Goal: Navigation & Orientation: Find specific page/section

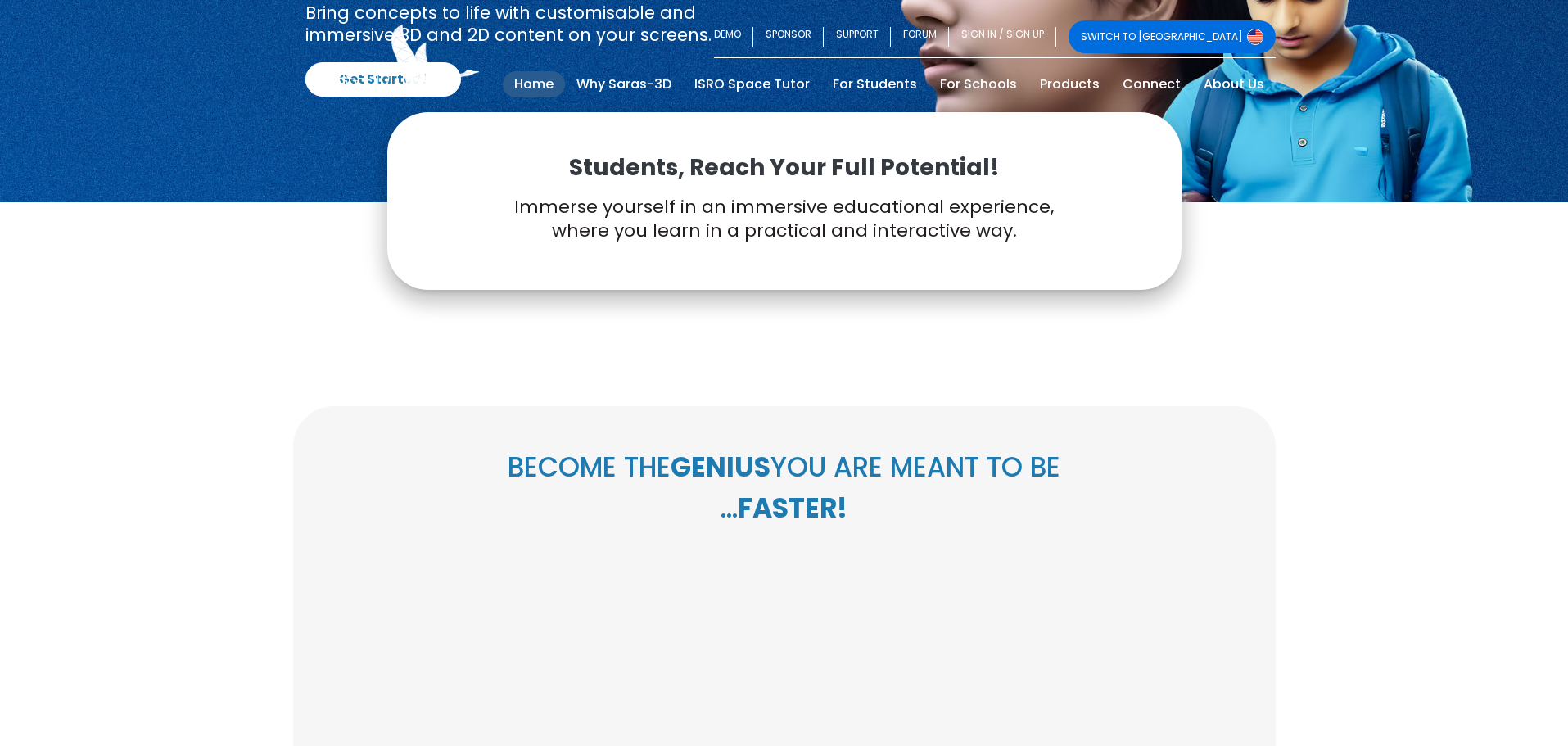
scroll to position [245, 0]
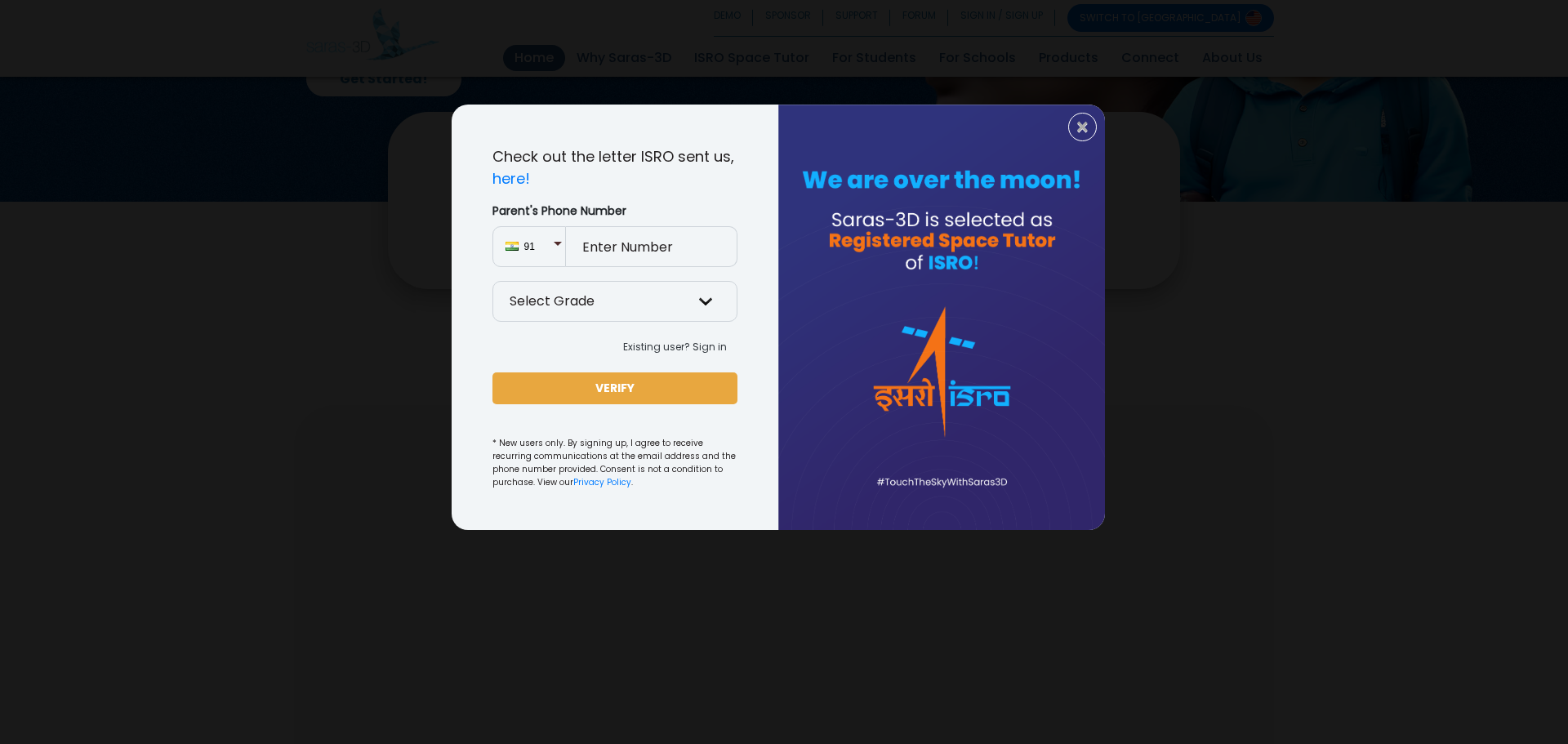
click at [842, 50] on div "× Check out the letter ISRO sent us, here! Parent's Phone Number 91 Select Grad…" at bounding box center [784, 372] width 1568 height 744
click at [1080, 136] on span "×" at bounding box center [1082, 128] width 13 height 21
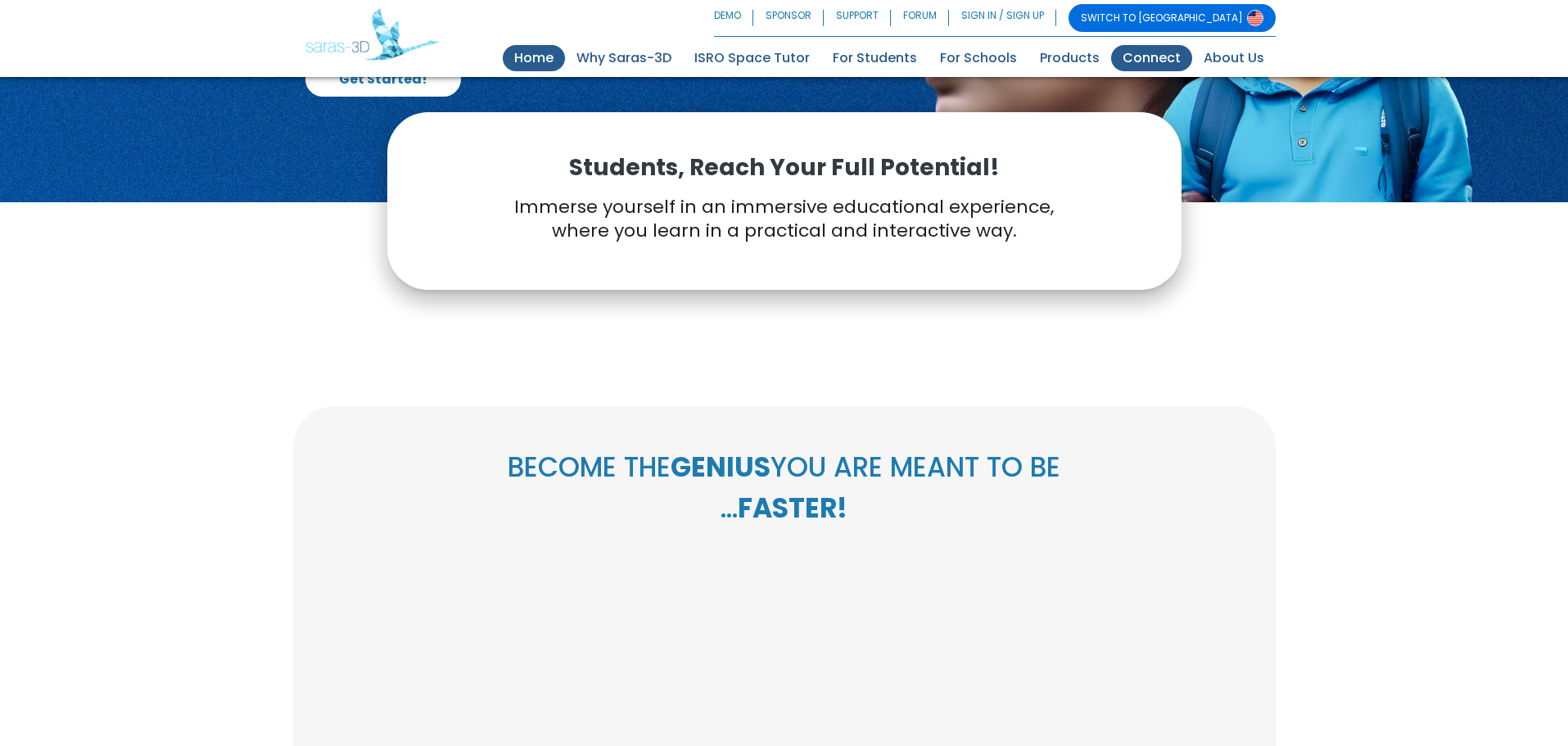
click at [1156, 58] on link "Connect" at bounding box center [1151, 58] width 81 height 26
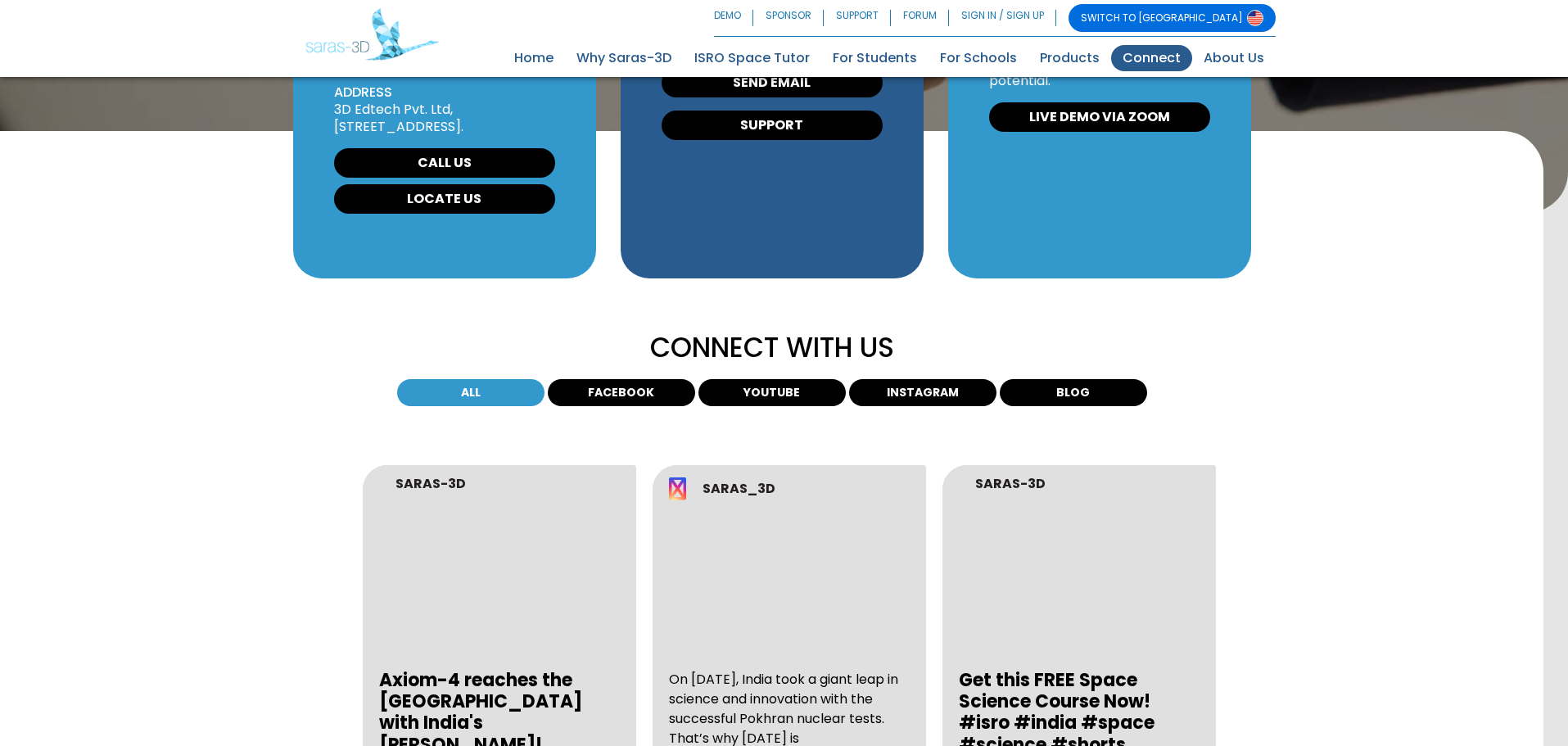
scroll to position [328, 0]
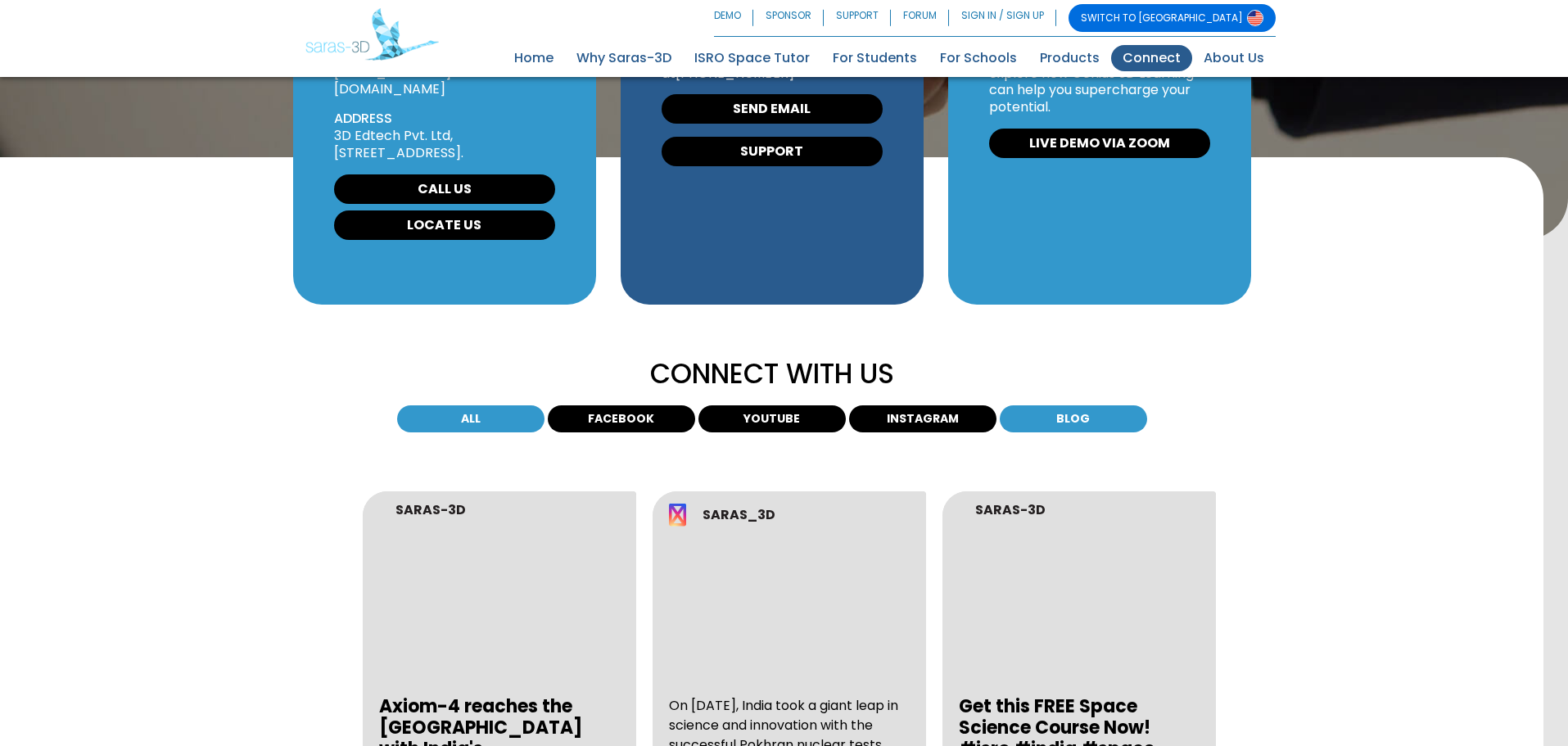
click at [1091, 421] on button "BLOG" at bounding box center [1074, 418] width 147 height 27
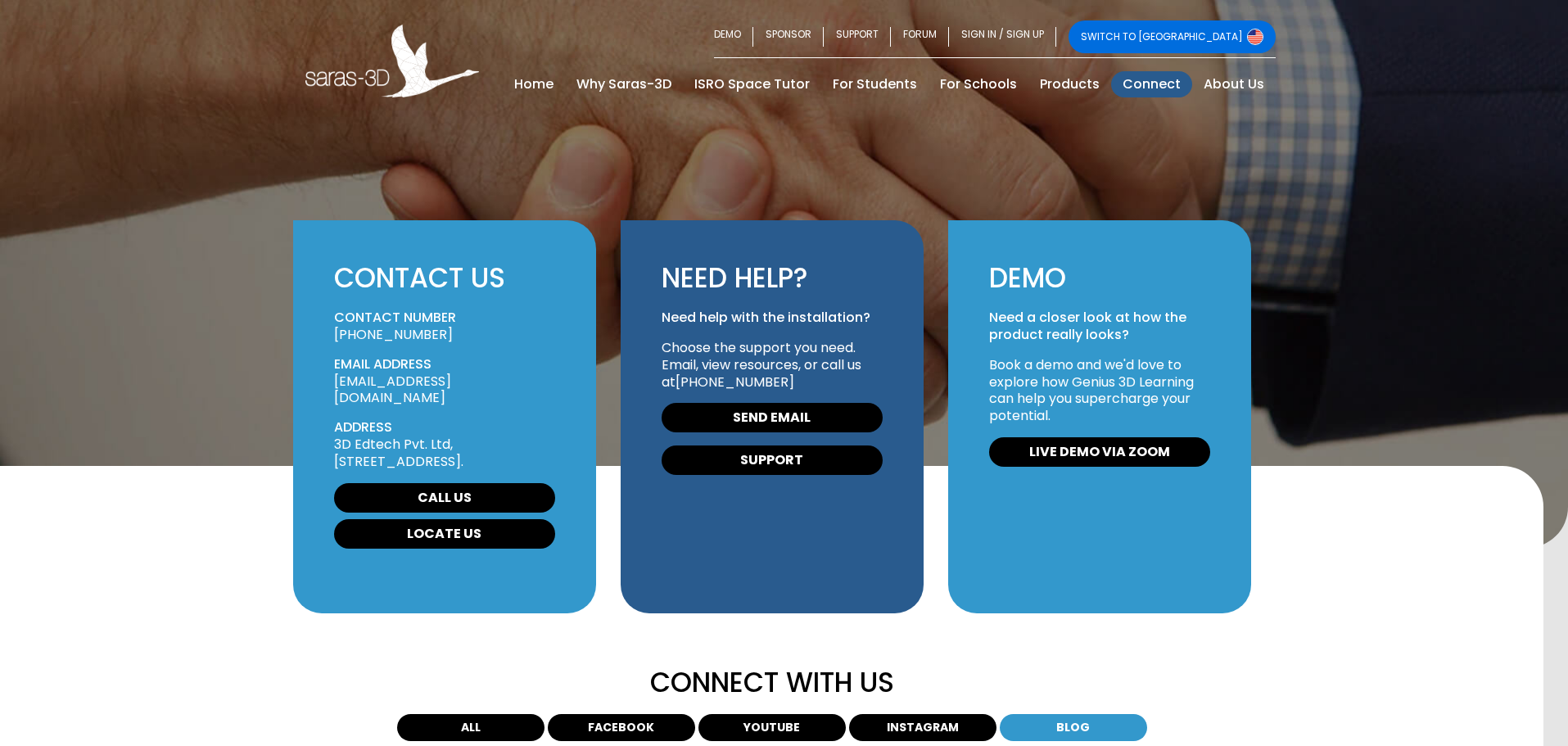
scroll to position [0, 0]
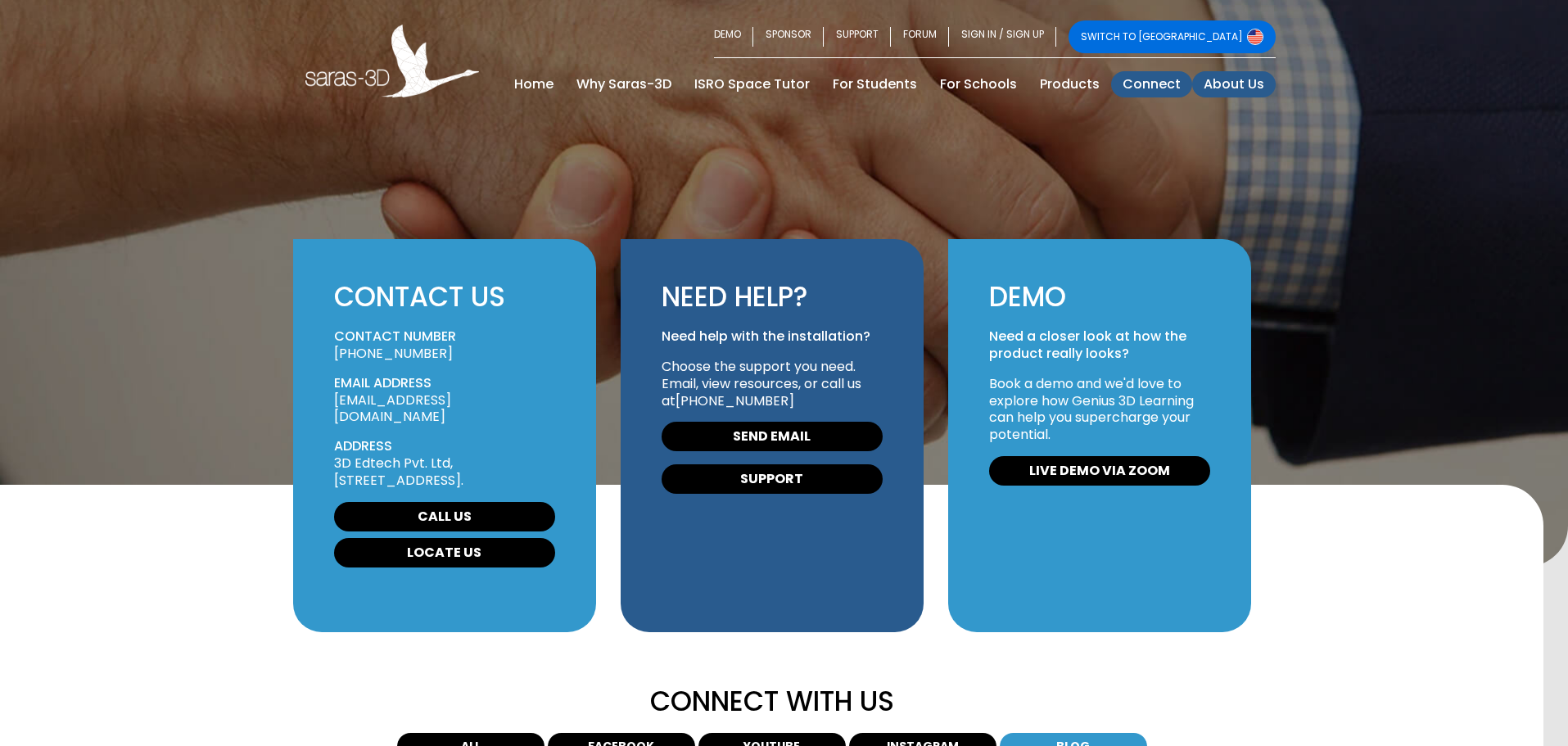
click at [1249, 80] on link "About Us" at bounding box center [1234, 84] width 84 height 26
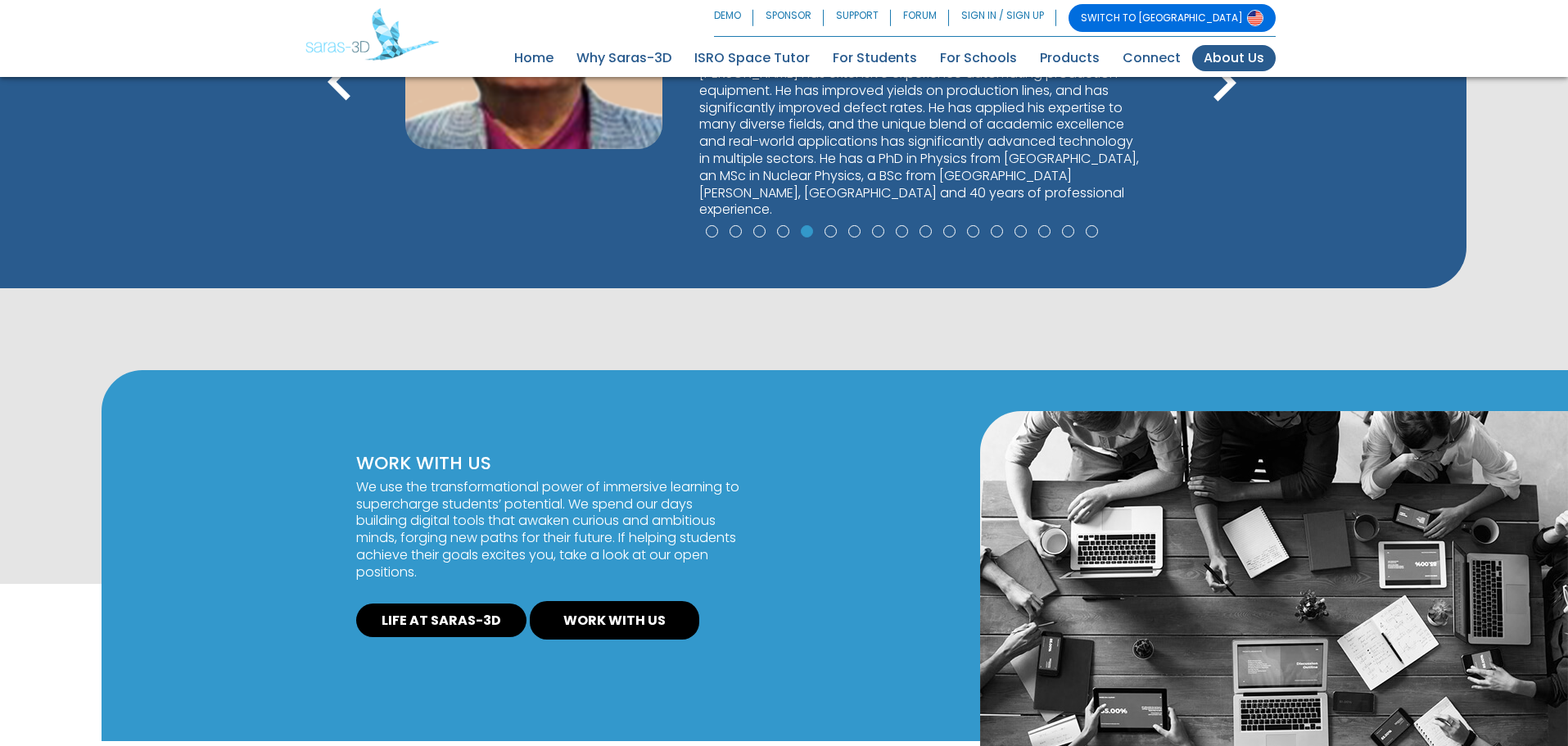
scroll to position [1298, 0]
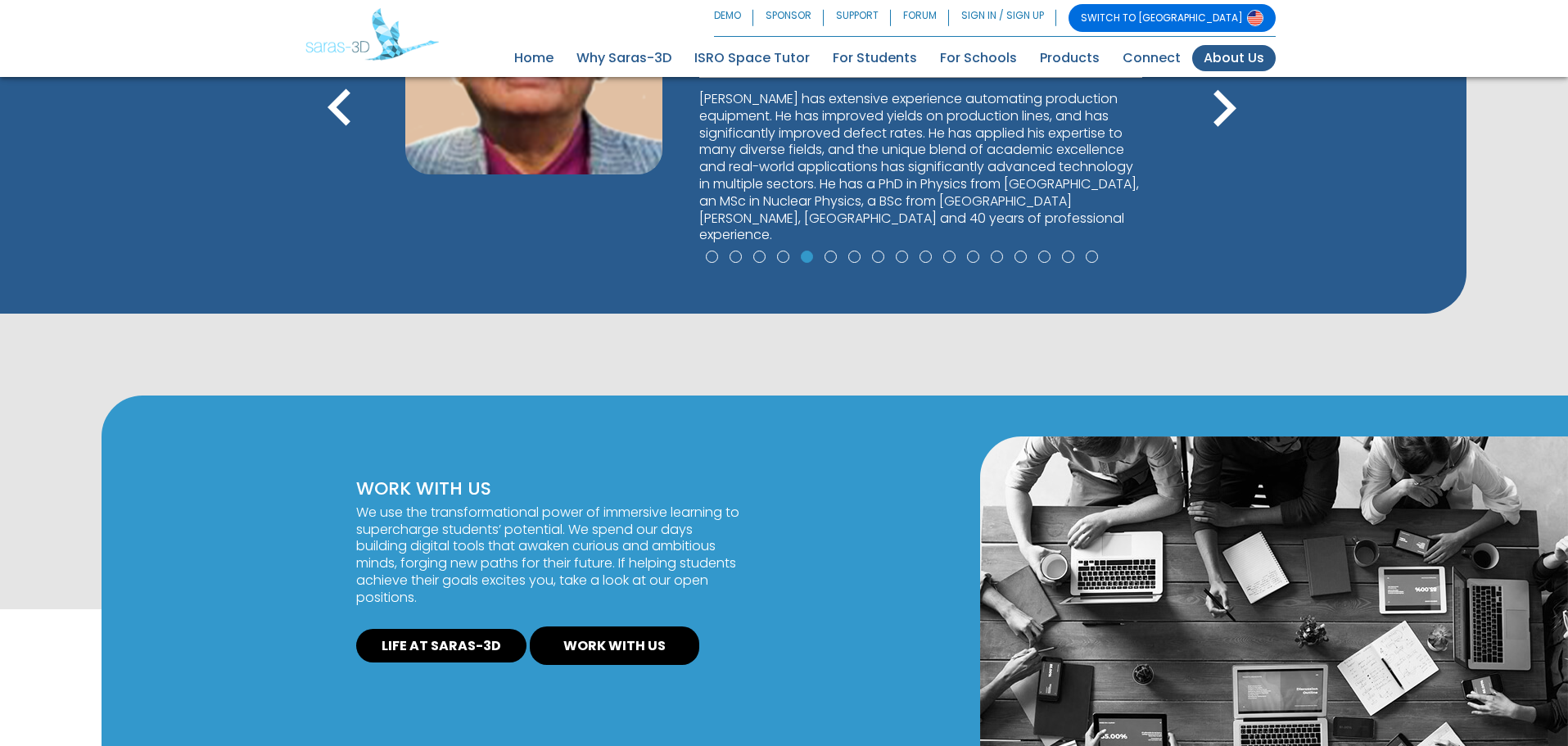
click at [1181, 10] on link "SWITCH TO [GEOGRAPHIC_DATA]" at bounding box center [1172, 17] width 207 height 28
